Goal: Task Accomplishment & Management: Complete application form

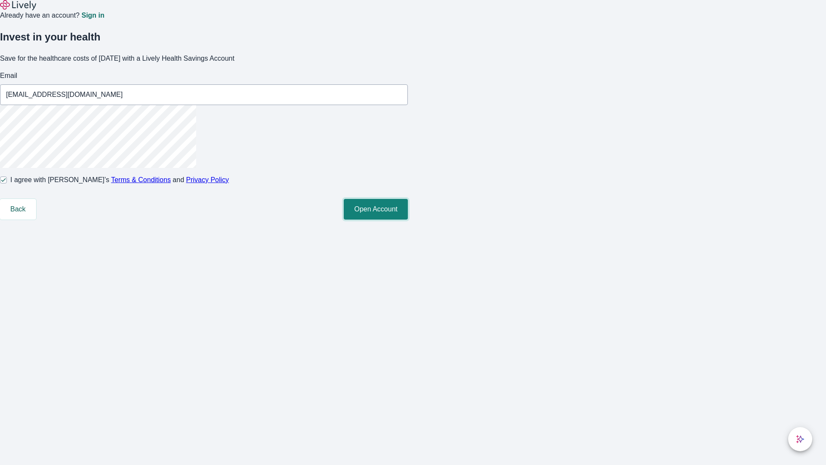
click at [408, 219] on button "Open Account" at bounding box center [376, 209] width 64 height 21
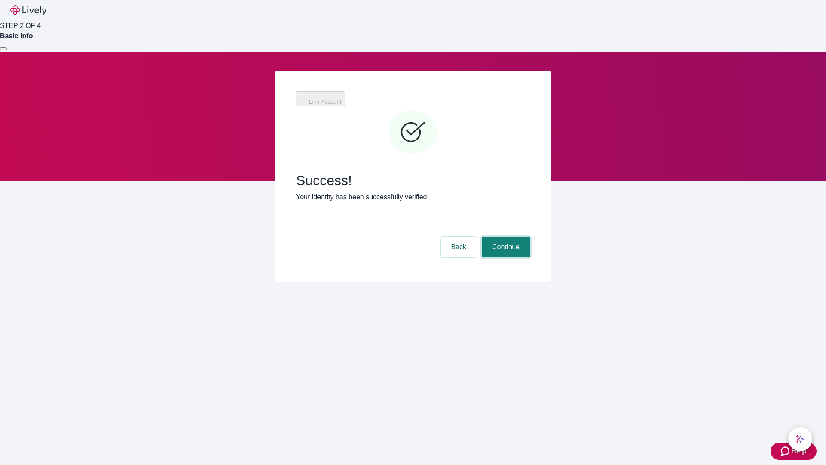
click at [505, 237] on button "Continue" at bounding box center [506, 247] width 48 height 21
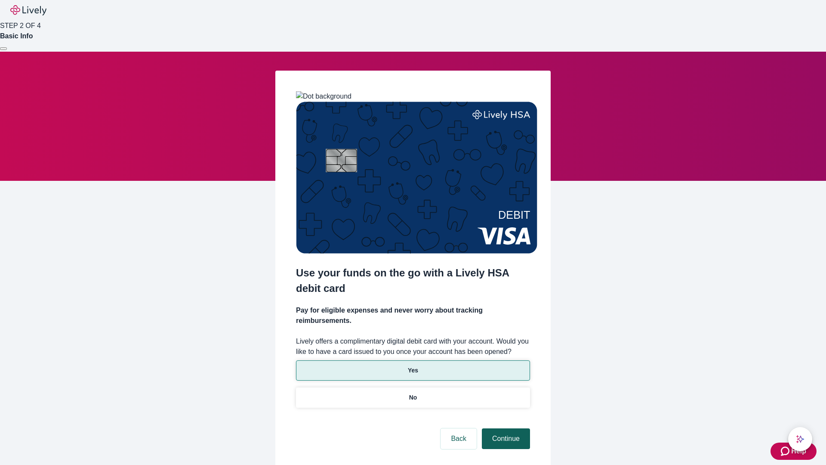
click at [412, 366] on p "Yes" at bounding box center [413, 370] width 10 height 9
click at [505, 428] on button "Continue" at bounding box center [506, 438] width 48 height 21
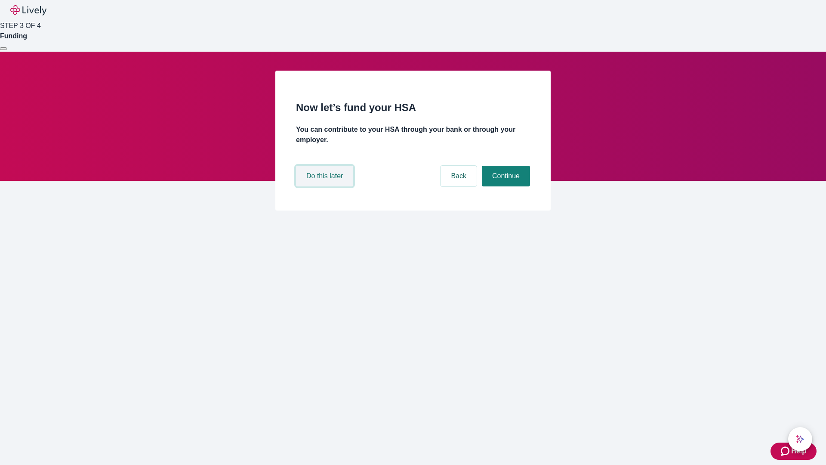
click at [326, 186] on button "Do this later" at bounding box center [324, 176] width 57 height 21
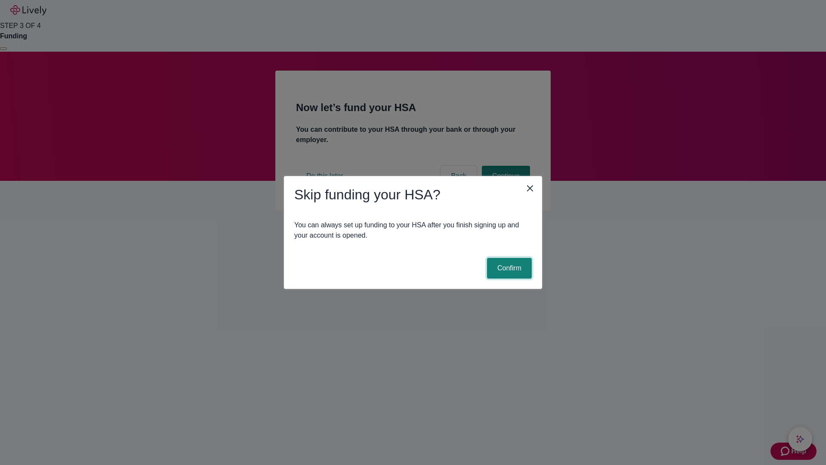
click at [508, 268] on button "Confirm" at bounding box center [509, 268] width 45 height 21
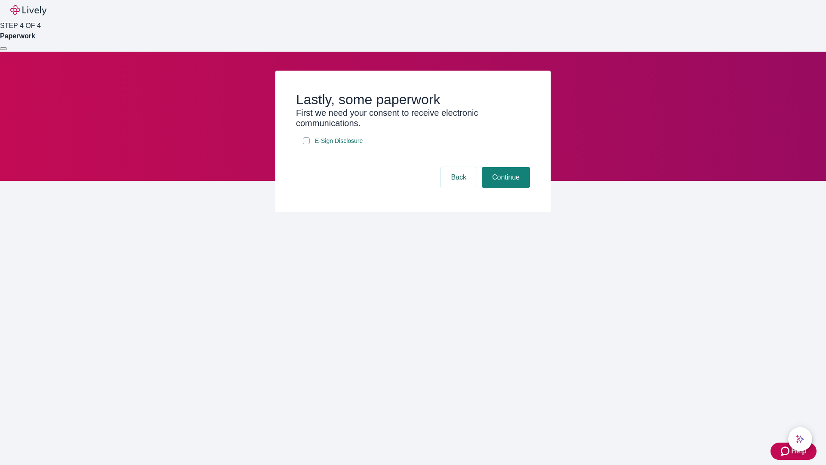
click at [306, 144] on input "E-Sign Disclosure" at bounding box center [306, 140] width 7 height 7
checkbox input "true"
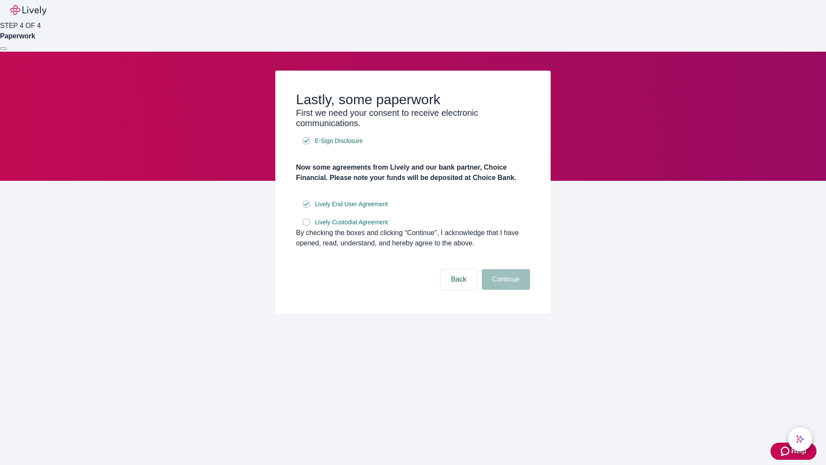
click at [306, 225] on input "Lively Custodial Agreement" at bounding box center [306, 222] width 7 height 7
checkbox input "true"
click at [505, 289] on button "Continue" at bounding box center [506, 279] width 48 height 21
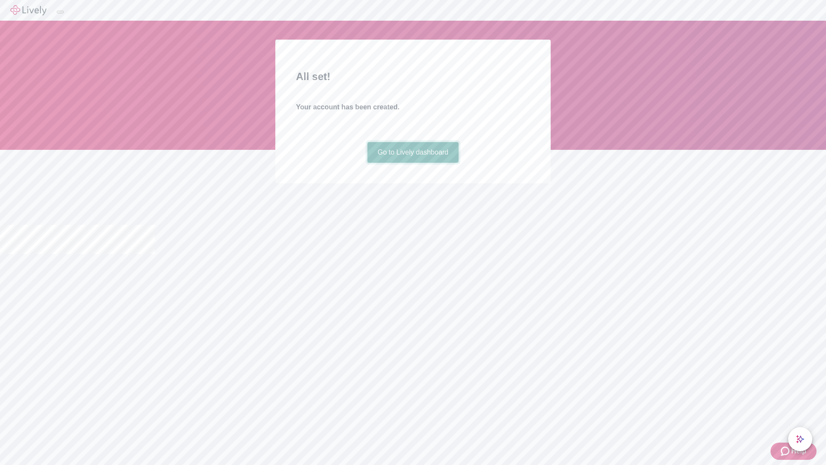
click at [412, 163] on link "Go to Lively dashboard" at bounding box center [413, 152] width 92 height 21
